Goal: Find contact information: Find contact information

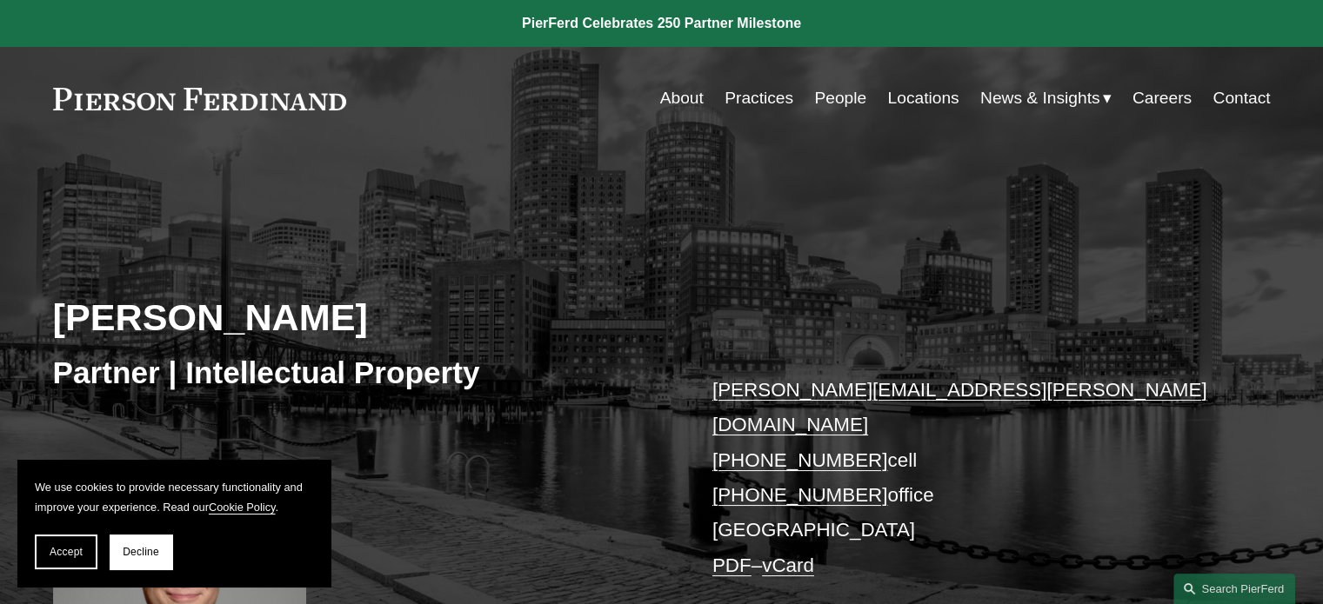
click at [755, 107] on link "Practices" at bounding box center [758, 98] width 69 height 33
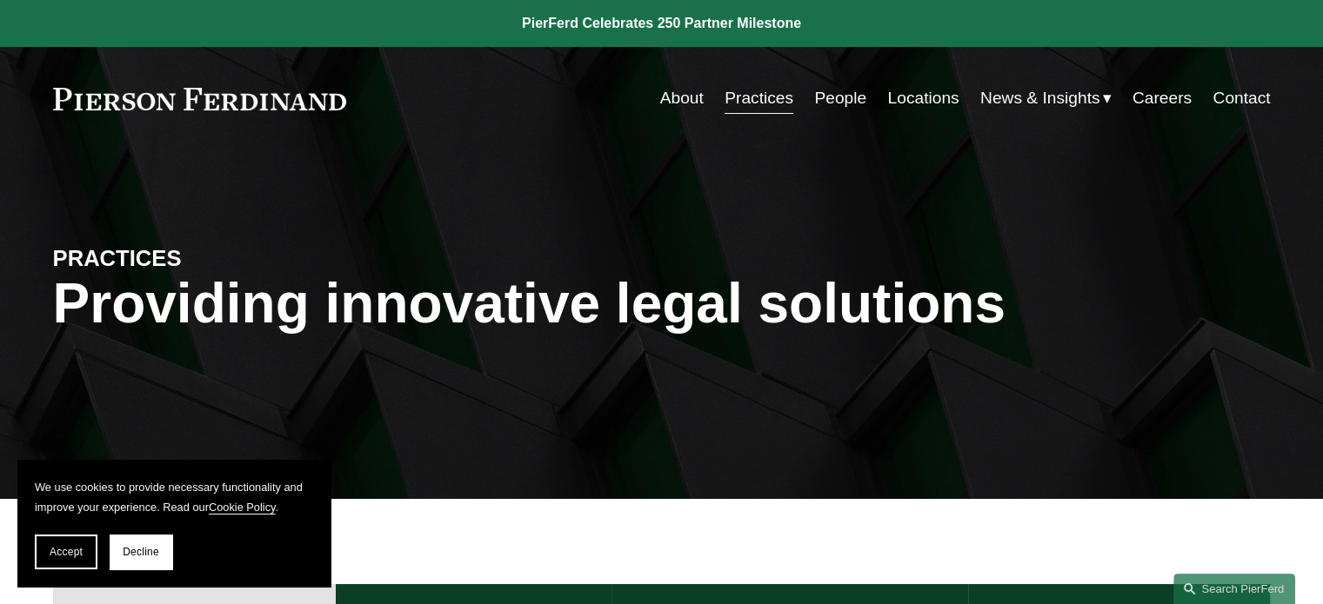
click at [936, 99] on link "Locations" at bounding box center [922, 98] width 71 height 33
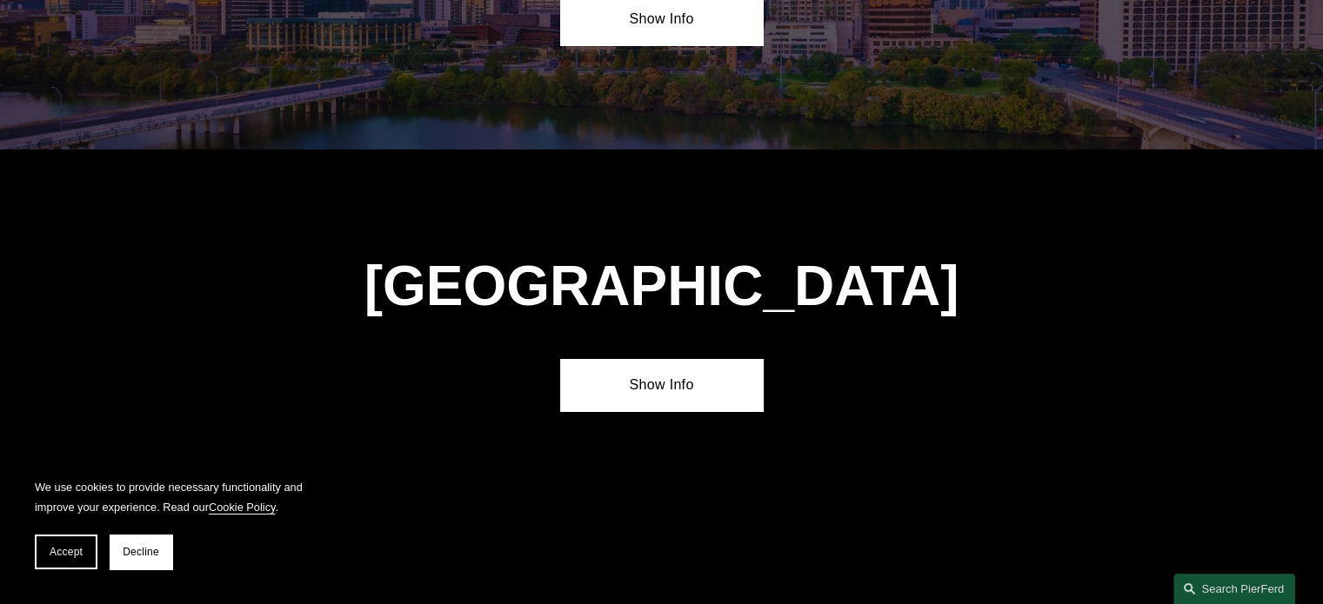
scroll to position [6436, 0]
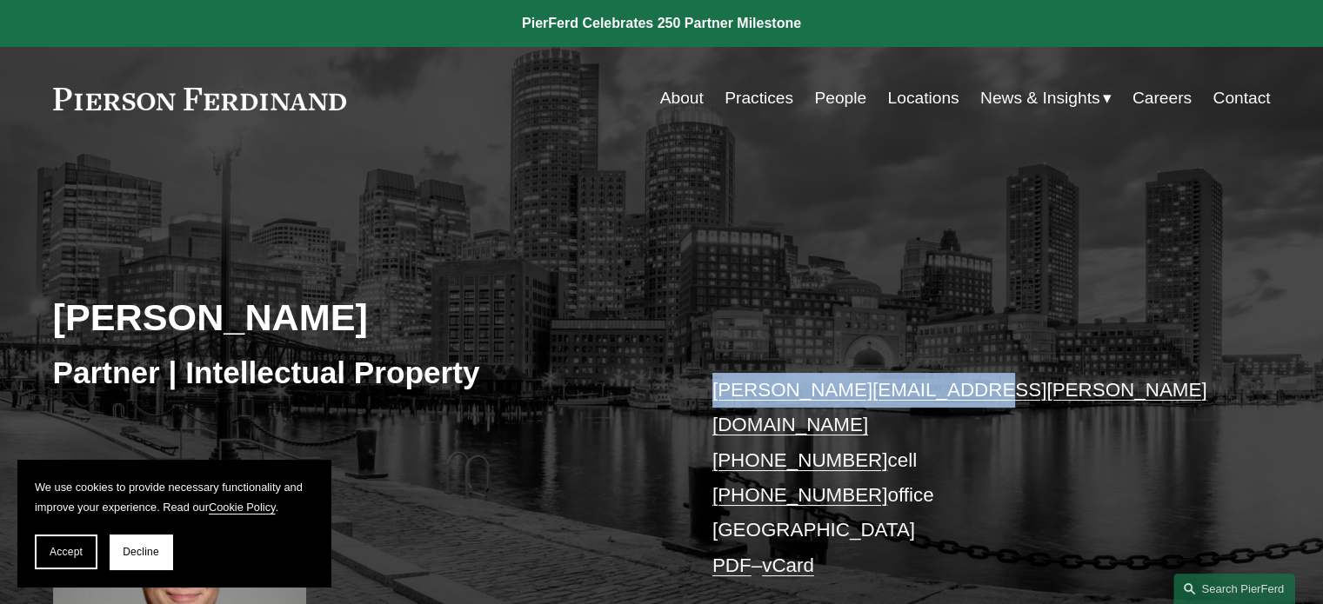
drag, startPoint x: 1027, startPoint y: 393, endPoint x: 709, endPoint y: 389, distance: 318.3
click at [709, 390] on div "[PERSON_NAME] Partner | Intellectual Property [PERSON_NAME][EMAIL_ADDRESS][PERS…" at bounding box center [661, 452] width 1323 height 524
copy link "[PERSON_NAME][EMAIL_ADDRESS][PERSON_NAME][DOMAIN_NAME]"
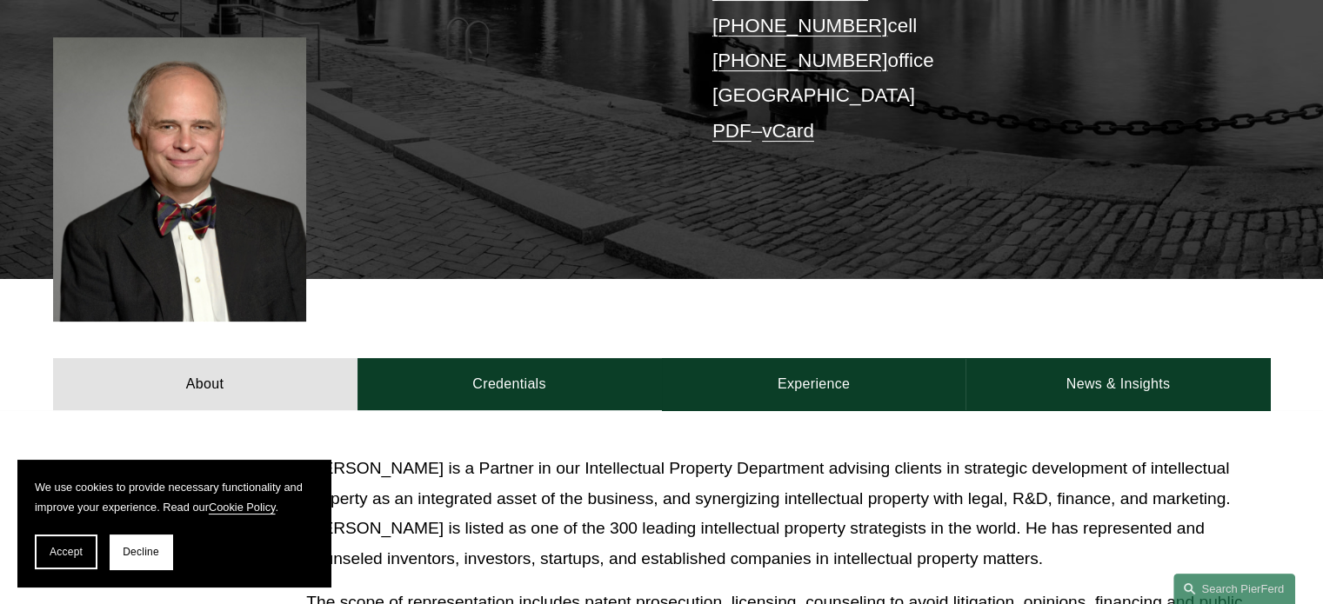
scroll to position [783, 0]
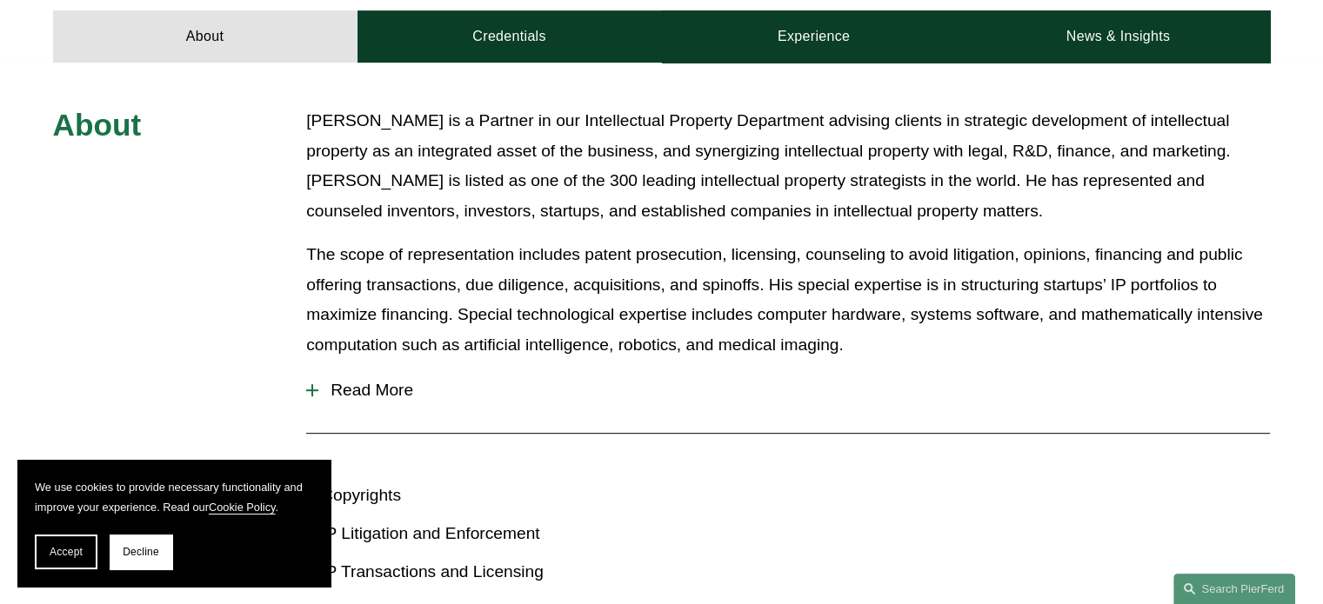
click at [352, 381] on span "Read More" at bounding box center [793, 390] width 951 height 19
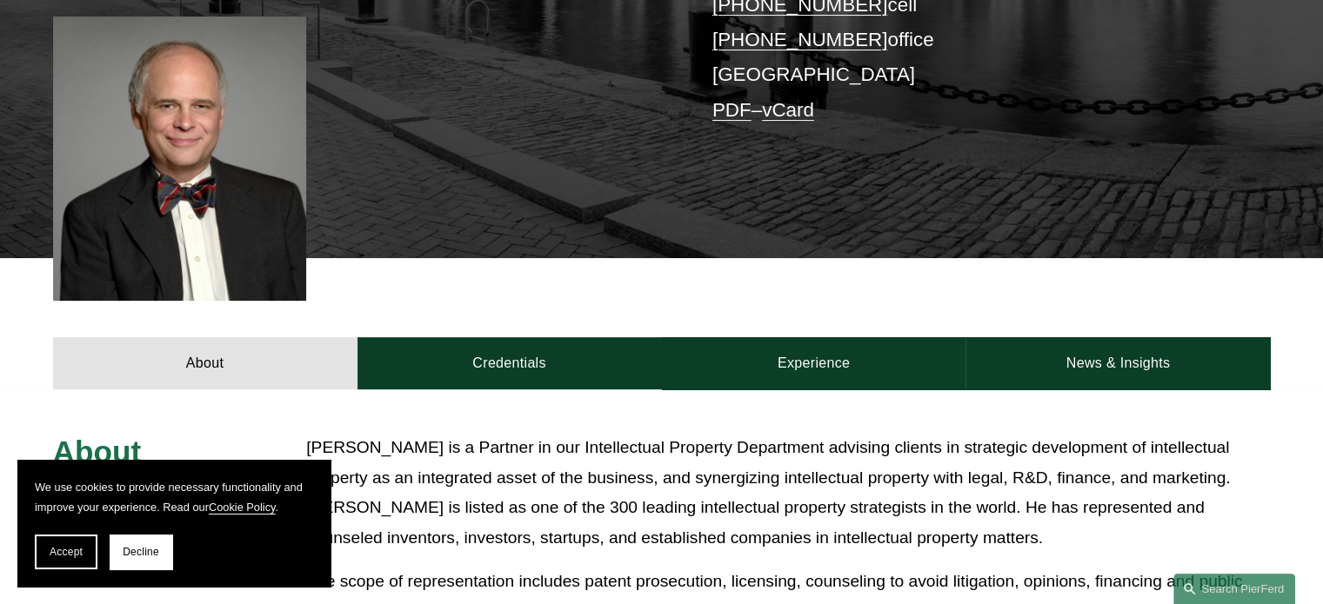
scroll to position [544, 0]
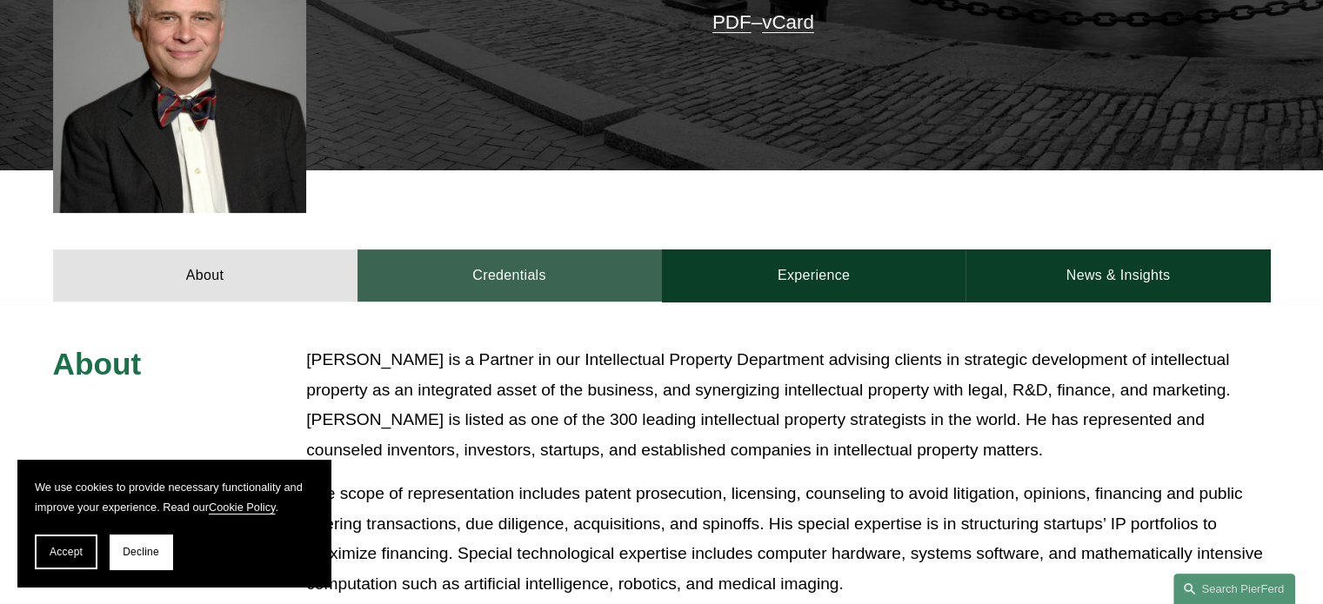
click at [558, 263] on link "Credentials" at bounding box center [509, 276] width 304 height 52
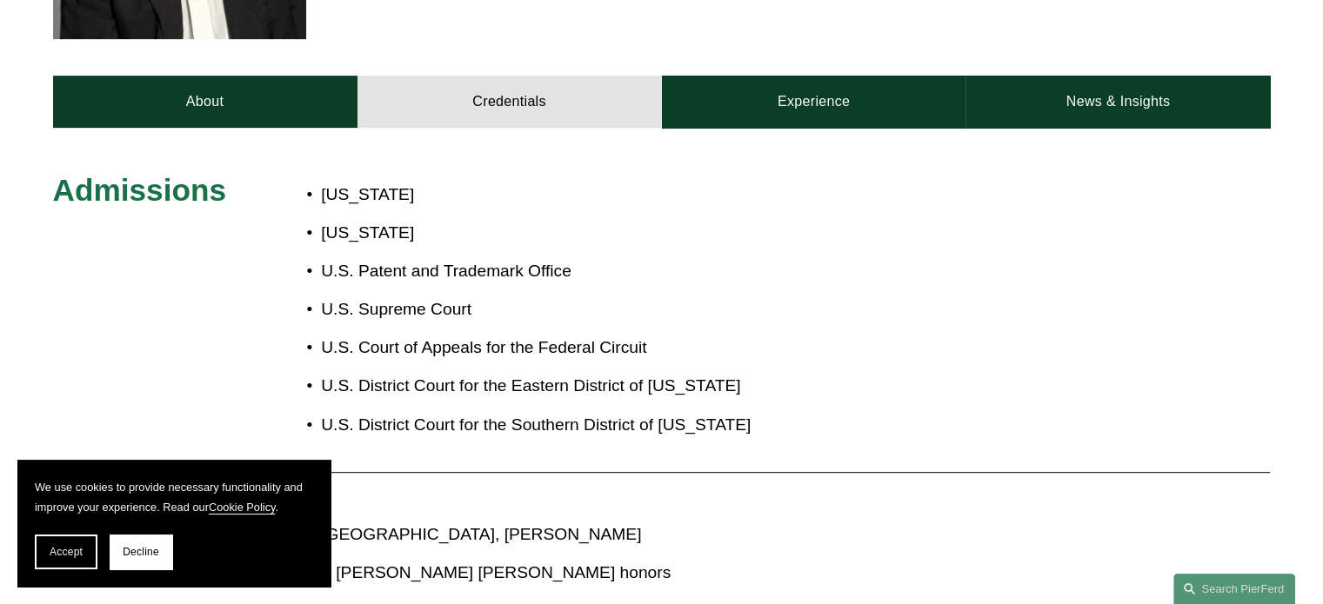
scroll to position [978, 0]
